Goal: Task Accomplishment & Management: Complete application form

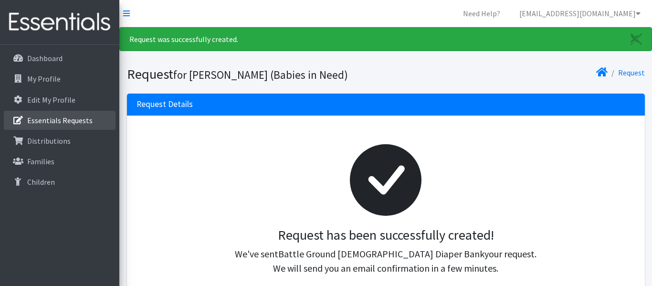
click at [36, 121] on p "Essentials Requests" at bounding box center [59, 120] width 65 height 10
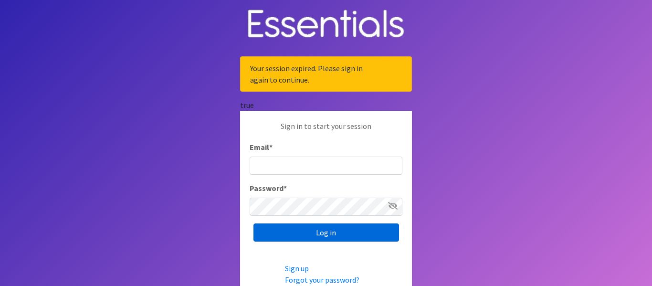
type input "[EMAIL_ADDRESS][DOMAIN_NAME]"
click at [296, 229] on input "Log in" at bounding box center [326, 232] width 146 height 18
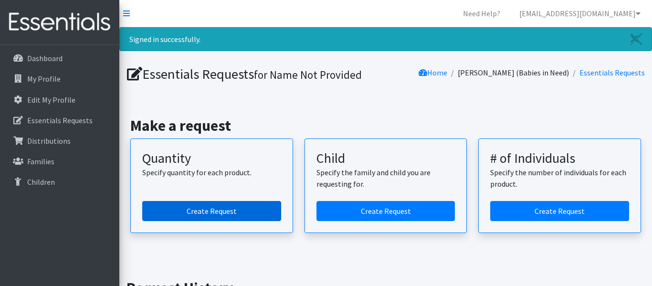
click at [219, 213] on link "Create Request" at bounding box center [211, 211] width 139 height 20
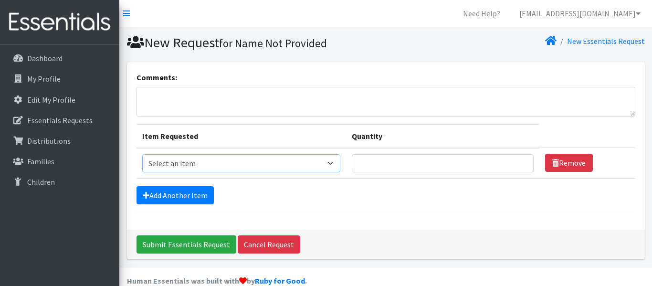
click at [325, 164] on select "Select an item Diaper (Size 2) Diaper (Size 3) Diaper (Size 4) Diaper (Size 5) …" at bounding box center [241, 163] width 198 height 18
select select "2961"
click at [142, 154] on select "Select an item Diaper (Size 2) Diaper (Size 3) Diaper (Size 4) Diaper (Size 5) …" at bounding box center [241, 163] width 198 height 18
click at [352, 164] on input "Quantity" at bounding box center [443, 163] width 182 height 18
type input "400"
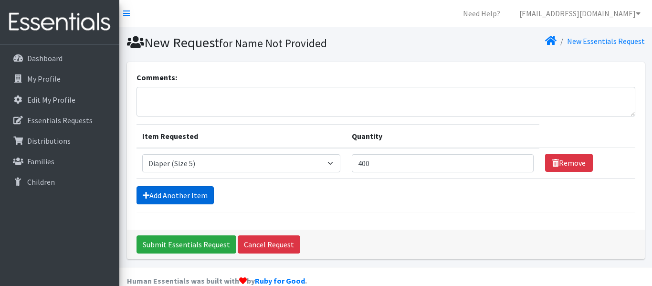
click at [149, 193] on link "Add Another Item" at bounding box center [174, 195] width 77 height 18
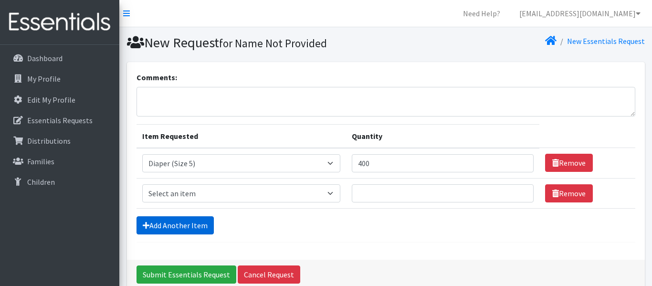
scroll to position [47, 0]
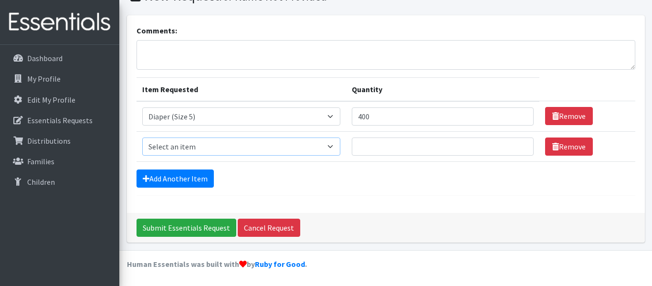
click at [176, 151] on select "Select an item Diaper (Size 2) Diaper (Size 3) Diaper (Size 4) Diaper (Size 5) …" at bounding box center [241, 146] width 198 height 18
select select "2950"
click at [142, 137] on select "Select an item Diaper (Size 2) Diaper (Size 3) Diaper (Size 4) Diaper (Size 5) …" at bounding box center [241, 146] width 198 height 18
click at [356, 146] on input "Quantity" at bounding box center [443, 146] width 182 height 18
type input "400"
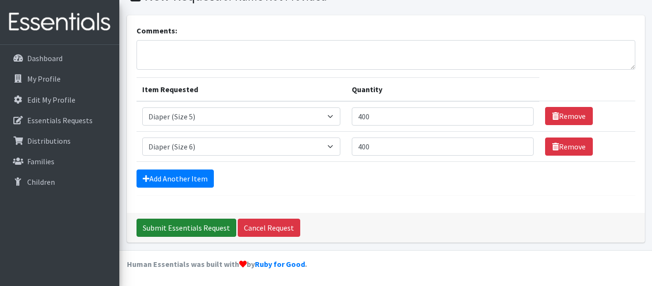
click at [188, 227] on input "Submit Essentials Request" at bounding box center [186, 228] width 100 height 18
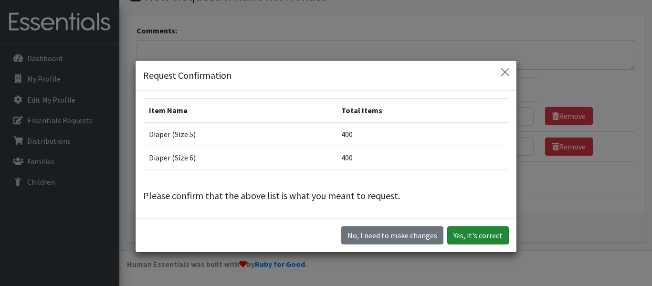
click at [456, 236] on button "Yes, it's correct" at bounding box center [478, 235] width 62 height 18
